Goal: Information Seeking & Learning: Understand process/instructions

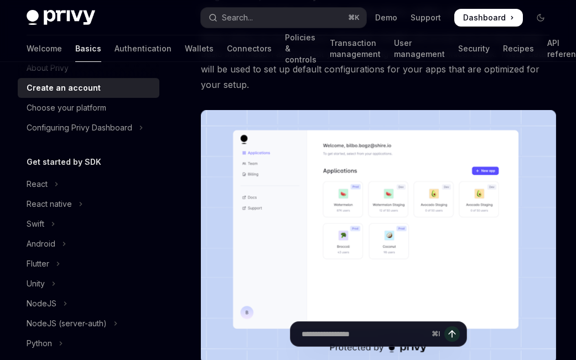
scroll to position [38, 0]
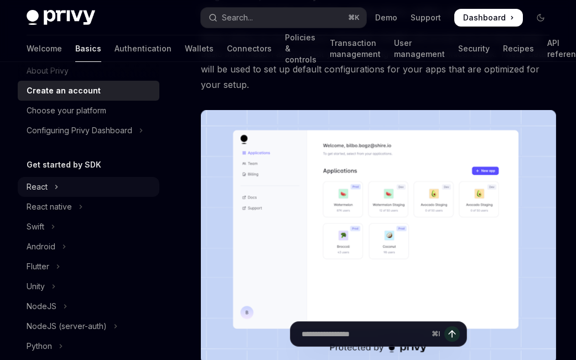
click at [54, 190] on icon "Toggle React section" at bounding box center [56, 186] width 4 height 13
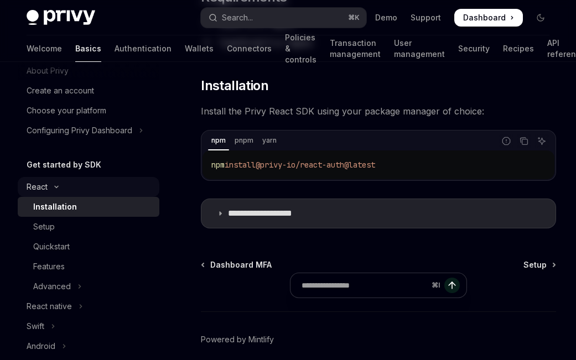
type textarea "*"
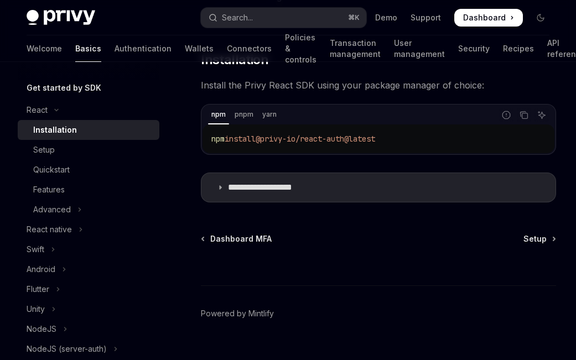
scroll to position [198, 0]
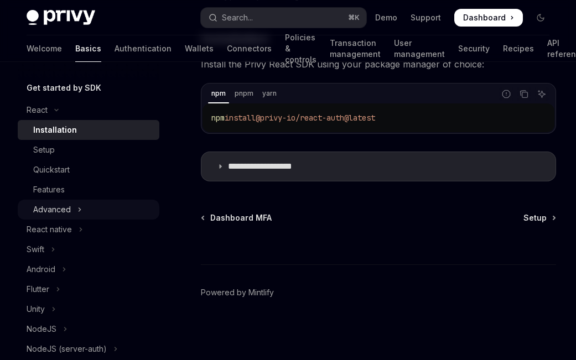
click at [60, 210] on div "Advanced" at bounding box center [52, 209] width 38 height 13
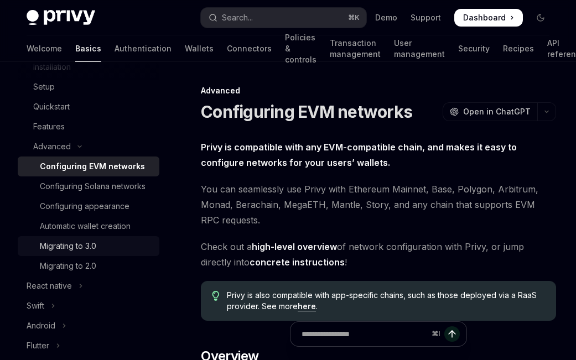
scroll to position [179, 0]
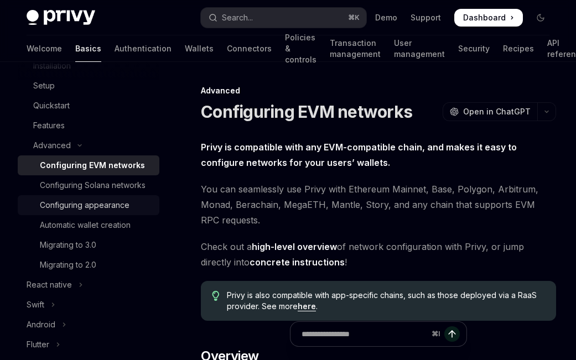
click at [93, 208] on div "Configuring appearance" at bounding box center [85, 205] width 90 height 13
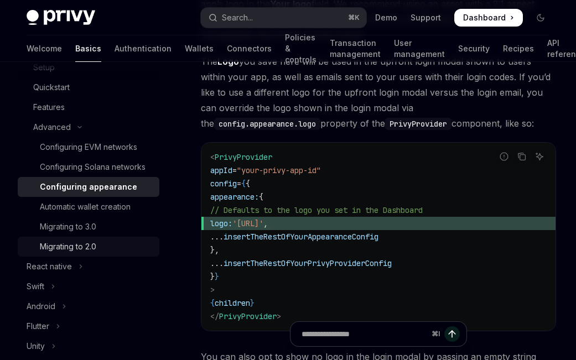
scroll to position [204, 0]
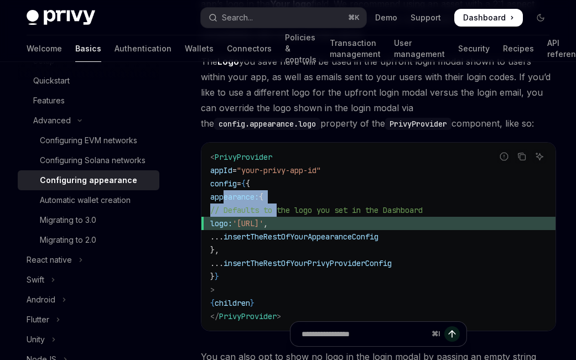
drag, startPoint x: 225, startPoint y: 201, endPoint x: 277, endPoint y: 204, distance: 52.1
click at [277, 204] on code "< PrivyProvider appId = "your-privy-app-id" config = { { appearance: { // Defau…" at bounding box center [378, 237] width 337 height 173
drag, startPoint x: 277, startPoint y: 209, endPoint x: 266, endPoint y: 234, distance: 28.0
click at [277, 210] on span "// Defaults to the logo you set in the Dashboard" at bounding box center [316, 210] width 213 height 10
drag, startPoint x: 238, startPoint y: 223, endPoint x: 291, endPoint y: 227, distance: 53.3
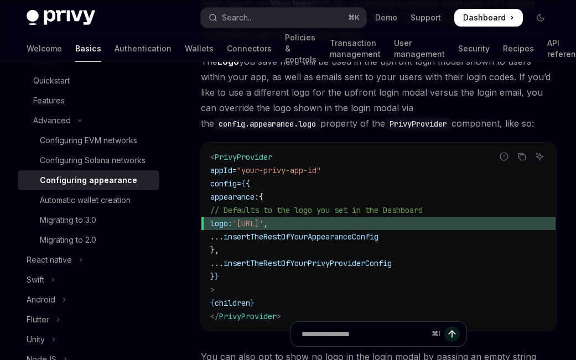
click at [293, 226] on span "logo: 'https://your.logo.url' ," at bounding box center [378, 223] width 337 height 13
drag, startPoint x: 252, startPoint y: 237, endPoint x: 298, endPoint y: 239, distance: 46.0
click at [433, 236] on code "< PrivyProvider appId = "your-privy-app-id" config = { { appearance: { // Defau…" at bounding box center [378, 237] width 337 height 173
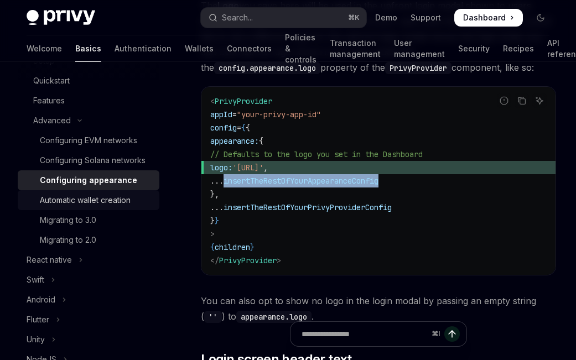
click at [82, 202] on div "Automatic wallet creation" at bounding box center [85, 200] width 91 height 13
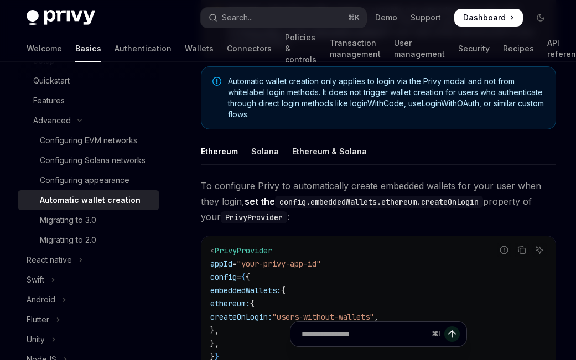
scroll to position [185, 0]
click at [327, 146] on div "Ethereum & Solana" at bounding box center [329, 152] width 75 height 26
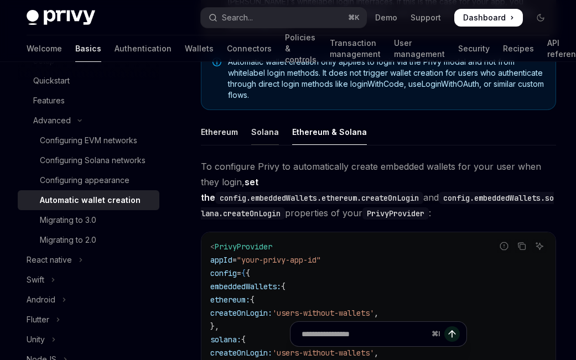
click at [261, 121] on div "Solana" at bounding box center [265, 132] width 28 height 26
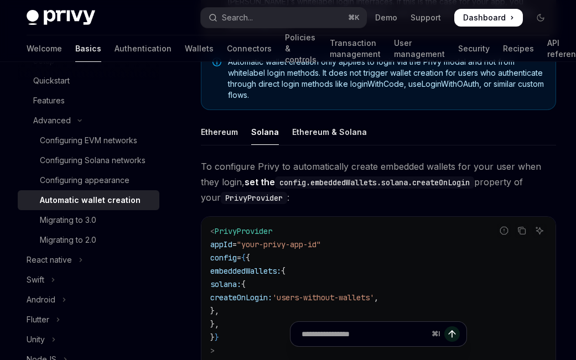
scroll to position [265, 0]
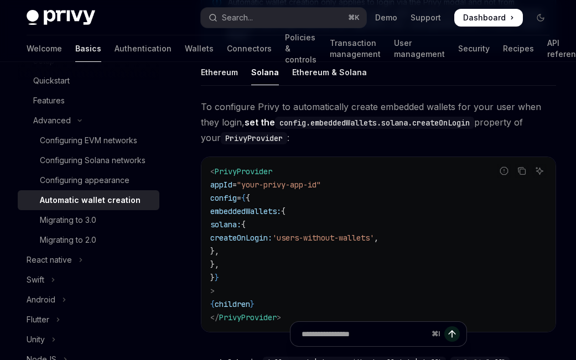
click at [272, 233] on span "createOnLogin:" at bounding box center [241, 238] width 62 height 10
click at [284, 219] on code "< PrivyProvider appId = "your-privy-app-id" config = { { embeddedWallets: { sol…" at bounding box center [378, 244] width 337 height 159
drag, startPoint x: 334, startPoint y: 229, endPoint x: 408, endPoint y: 230, distance: 73.6
click at [272, 233] on span "createOnLogin:" at bounding box center [241, 238] width 62 height 10
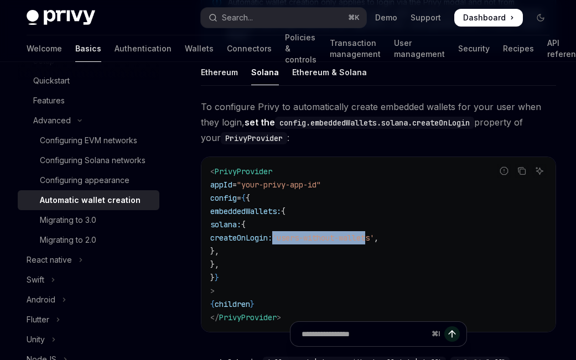
drag, startPoint x: 353, startPoint y: 230, endPoint x: 448, endPoint y: 232, distance: 95.8
click at [448, 232] on code "< PrivyProvider appId = "your-privy-app-id" config = { { embeddedWallets: { sol…" at bounding box center [378, 244] width 337 height 159
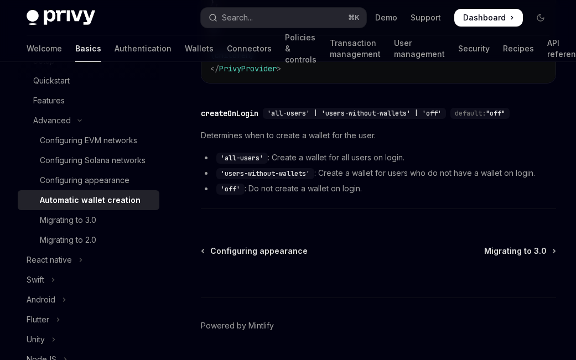
scroll to position [536, 0]
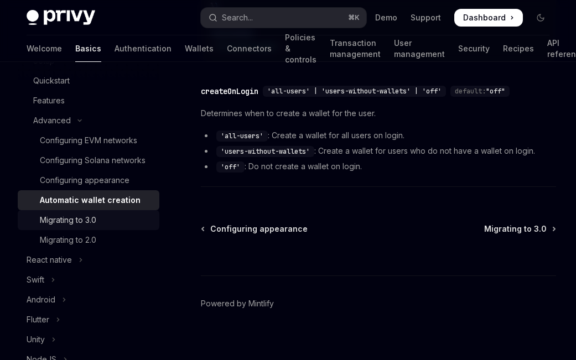
click at [75, 224] on div "Migrating to 3.0" at bounding box center [68, 220] width 56 height 13
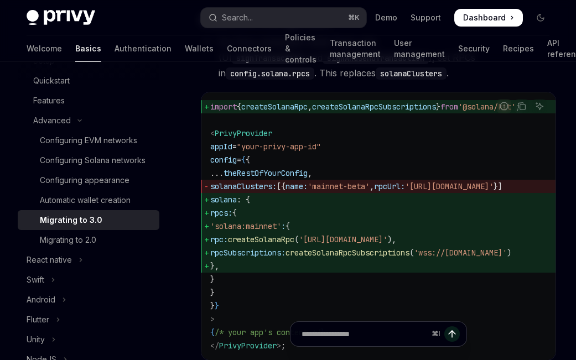
scroll to position [741, 0]
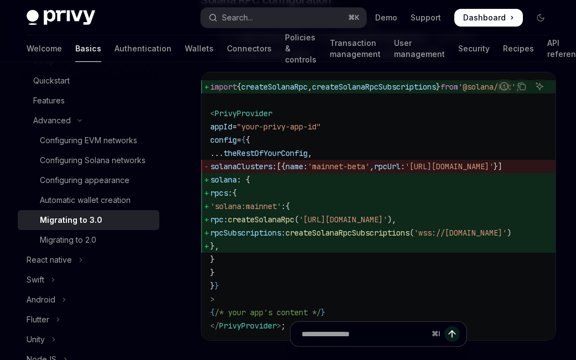
click at [295, 219] on span "createSolanaRpc" at bounding box center [261, 220] width 66 height 10
click at [431, 240] on span "}," at bounding box center [378, 246] width 337 height 13
drag, startPoint x: 350, startPoint y: 221, endPoint x: 461, endPoint y: 229, distance: 111.0
click at [512, 224] on span "rpc: createSolanaRpc ( 'https://api.mainnet-beta.solana.com' )," at bounding box center [378, 219] width 337 height 13
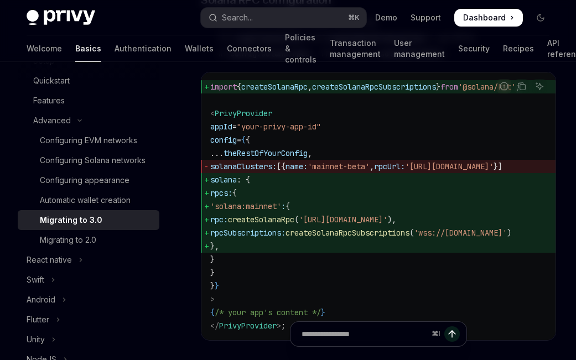
click at [410, 229] on span "createSolanaRpcSubscriptions" at bounding box center [348, 233] width 124 height 10
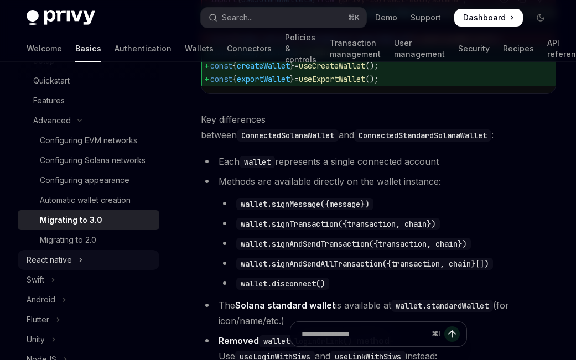
scroll to position [1214, 0]
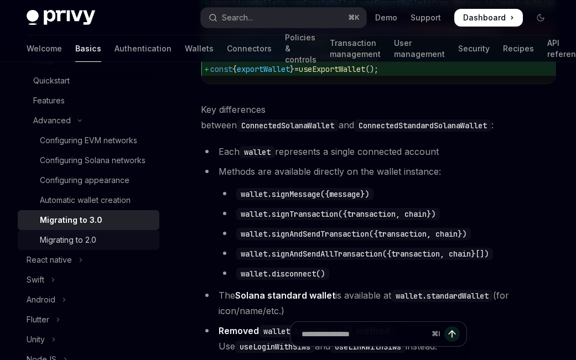
click at [59, 243] on div "Migrating to 2.0" at bounding box center [68, 240] width 56 height 13
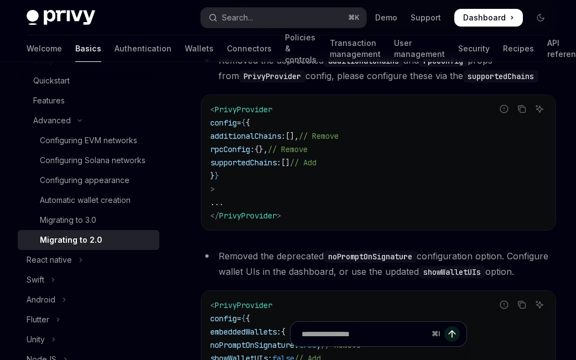
scroll to position [781, 0]
drag, startPoint x: 259, startPoint y: 150, endPoint x: 264, endPoint y: 133, distance: 18.0
click at [255, 149] on span "rpcConfig:" at bounding box center [232, 149] width 44 height 10
click at [264, 133] on span "additionalChains:" at bounding box center [247, 136] width 75 height 10
click at [273, 158] on span "supportedChains:" at bounding box center [245, 162] width 71 height 10
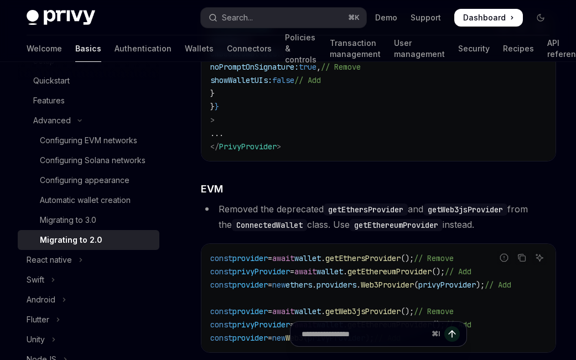
scroll to position [1075, 0]
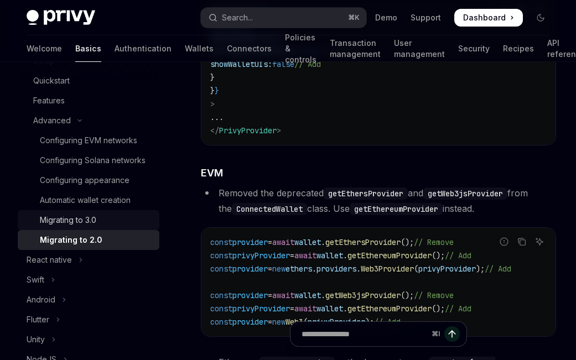
drag, startPoint x: 89, startPoint y: 222, endPoint x: 97, endPoint y: 221, distance: 8.4
click at [89, 222] on div "Migrating to 3.0" at bounding box center [68, 220] width 56 height 13
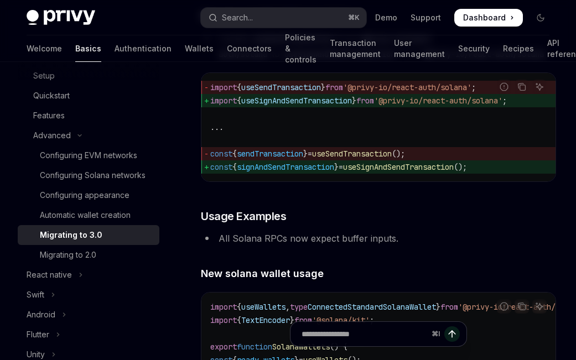
scroll to position [2041, 0]
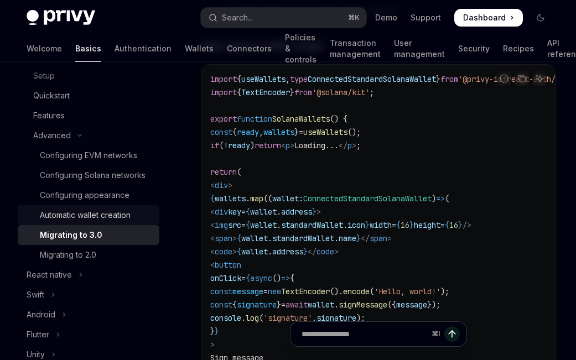
click at [74, 222] on link "Automatic wallet creation" at bounding box center [89, 215] width 142 height 20
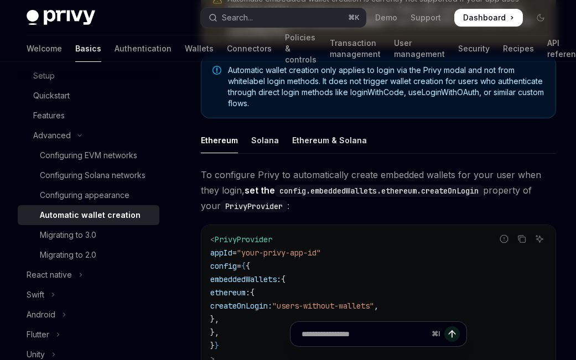
scroll to position [244, 0]
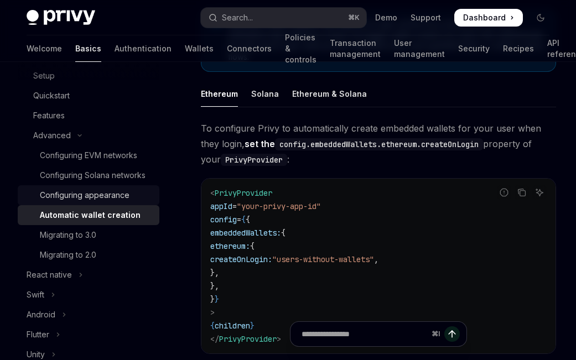
click at [85, 198] on div "Configuring appearance" at bounding box center [85, 195] width 90 height 13
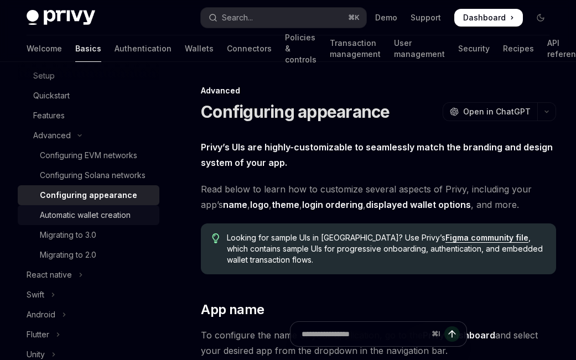
scroll to position [4, 0]
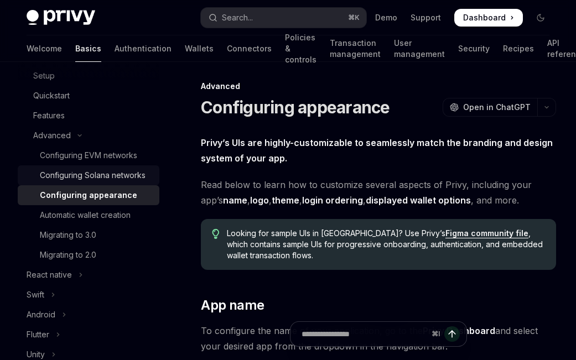
click at [114, 177] on div "Configuring Solana networks" at bounding box center [93, 175] width 106 height 13
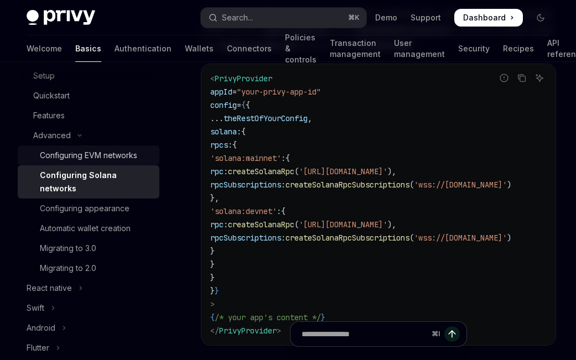
click at [84, 151] on div "Configuring EVM networks" at bounding box center [88, 155] width 97 height 13
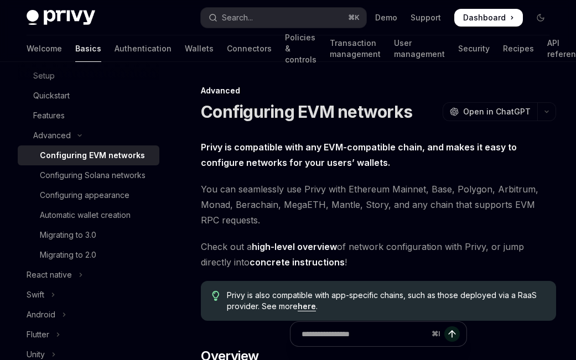
type textarea "*"
